Goal: Check status: Check status

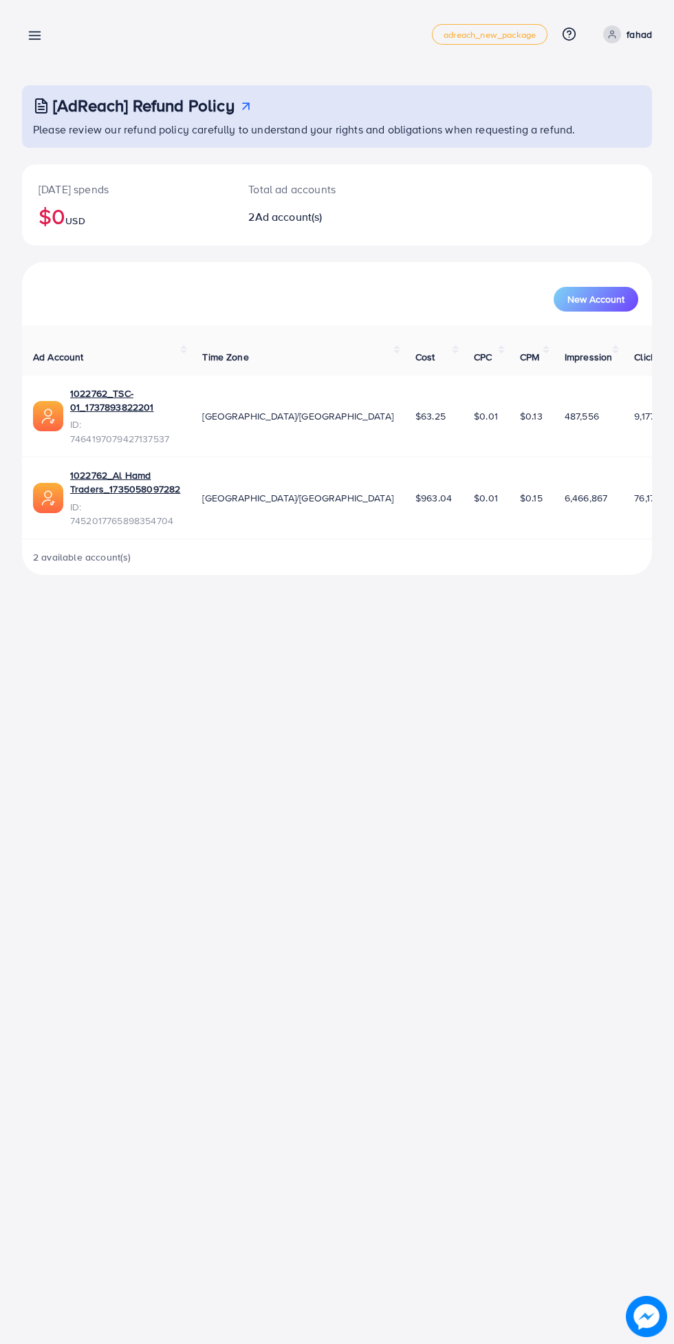
click at [635, 38] on p "fahad" at bounding box center [638, 34] width 25 height 17
click at [567, 121] on span "Log out" at bounding box center [569, 113] width 37 height 17
